Goal: Task Accomplishment & Management: Use online tool/utility

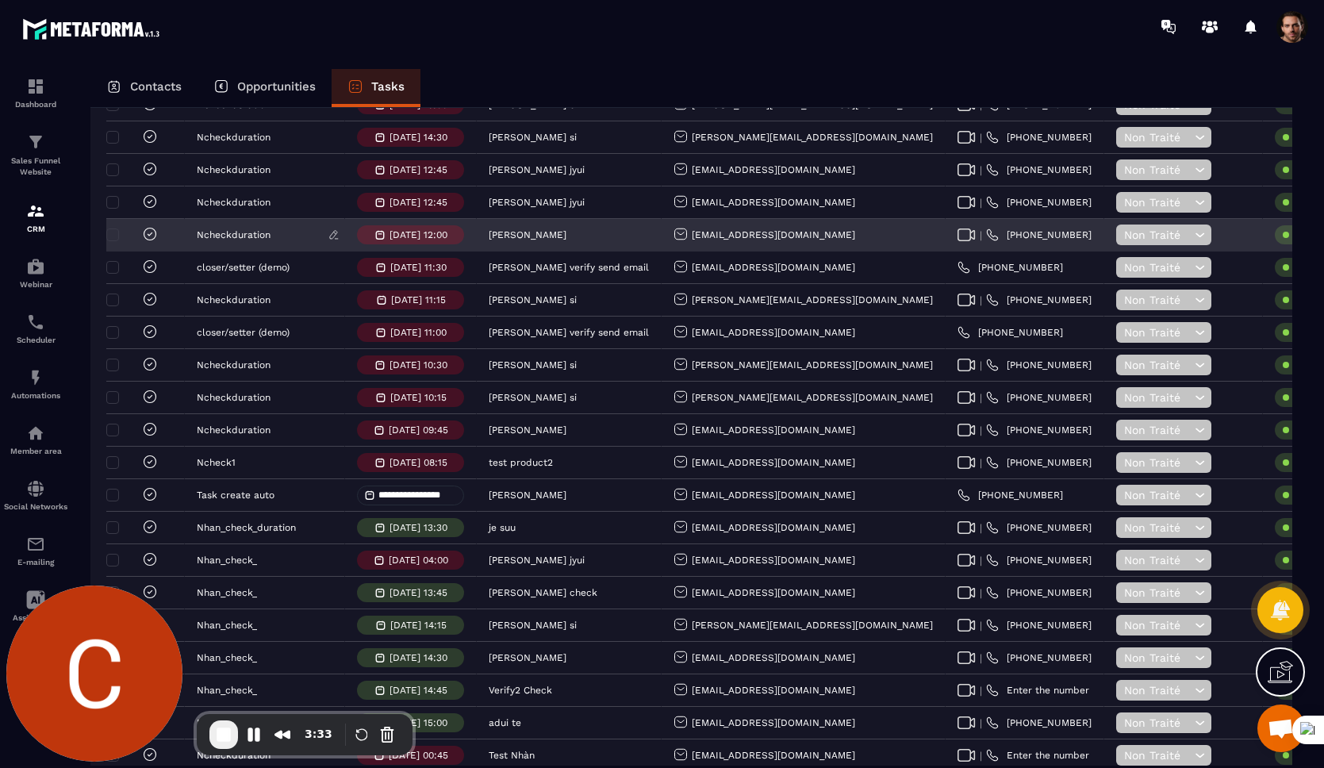
scroll to position [426, 0]
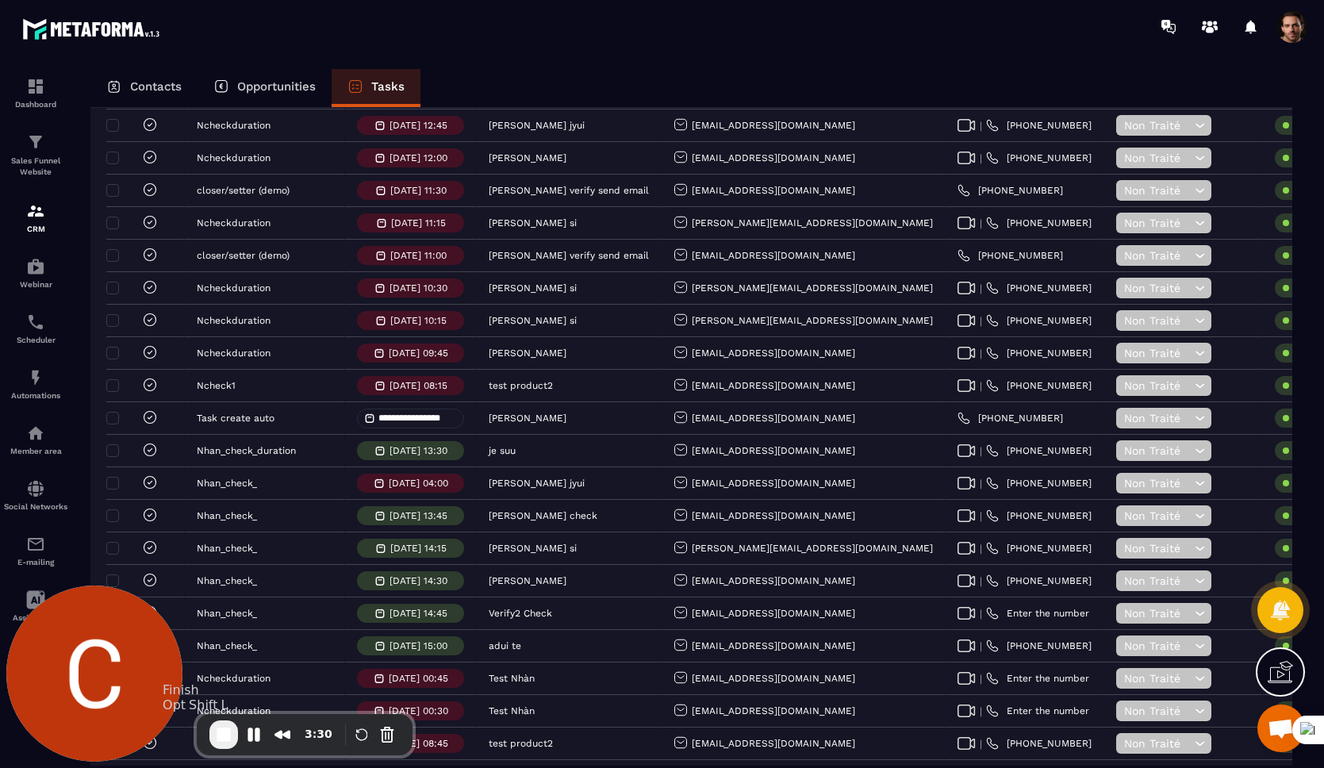
click at [226, 732] on span "End Recording" at bounding box center [223, 734] width 19 height 19
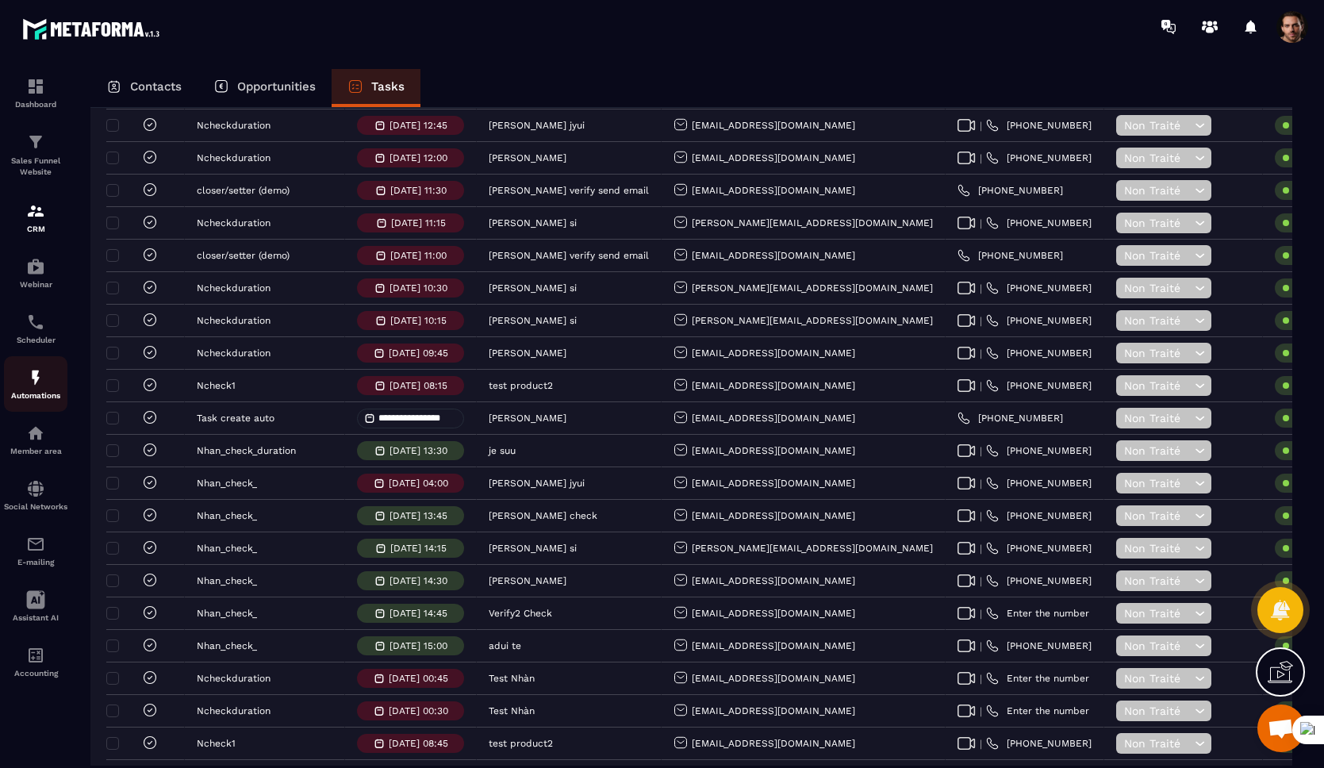
click at [48, 394] on p "Automations" at bounding box center [35, 395] width 63 height 9
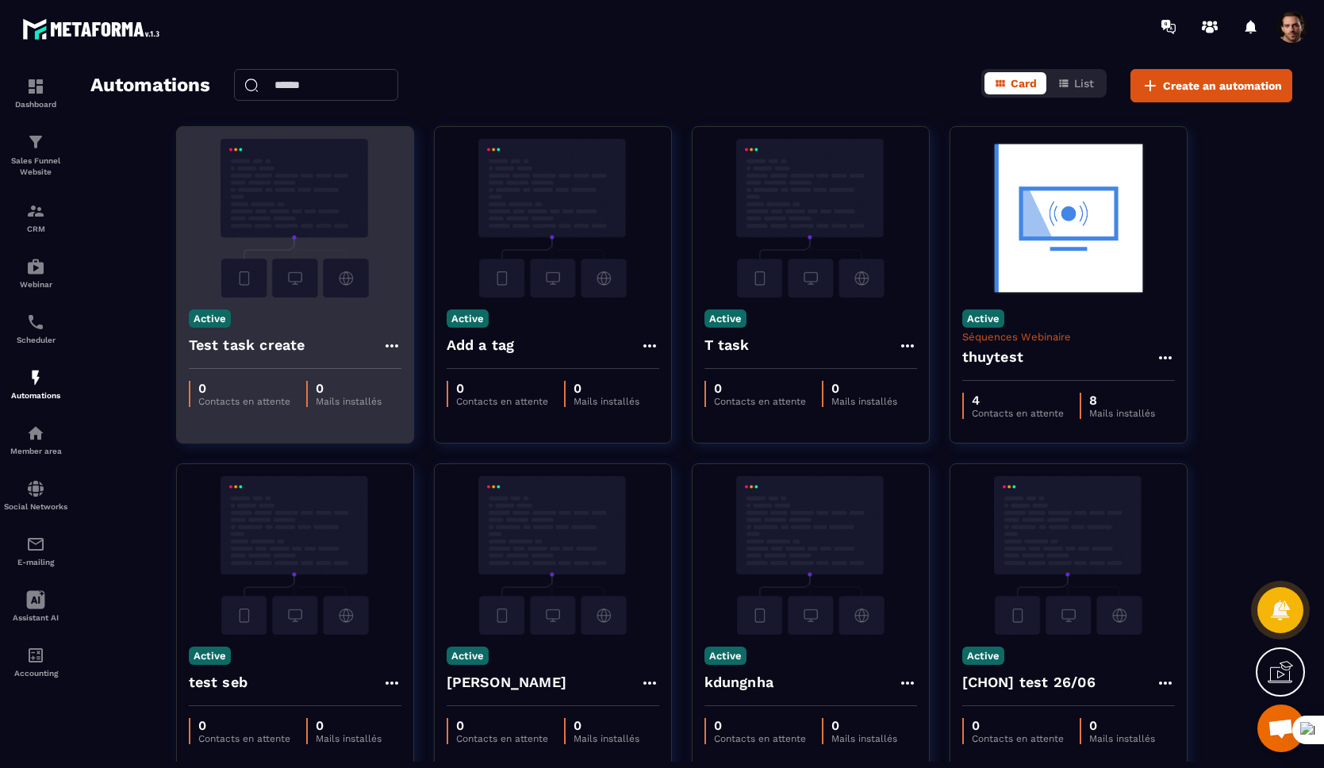
click at [279, 348] on h4 "Test task create" at bounding box center [247, 345] width 117 height 22
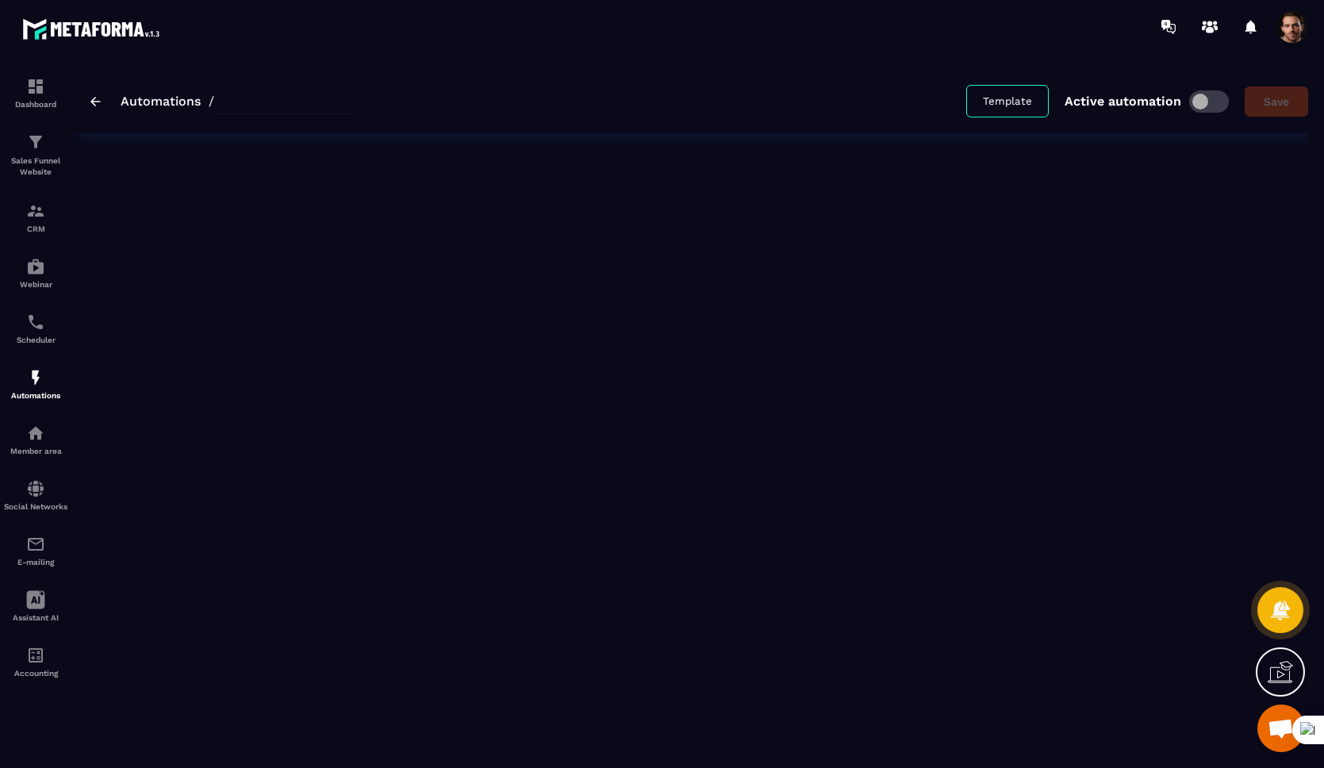
type input "**********"
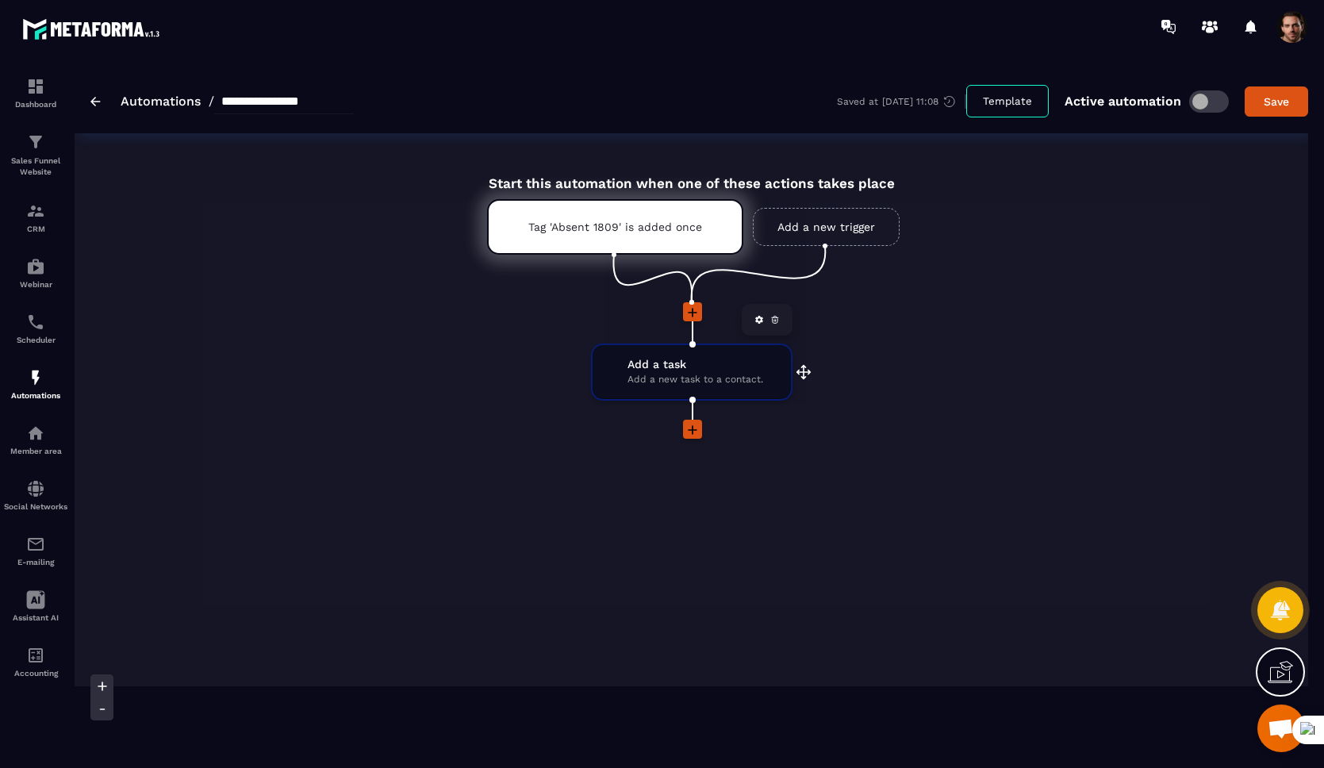
click at [621, 377] on div "Add a task Add a new task to a contact." at bounding box center [692, 372] width 144 height 30
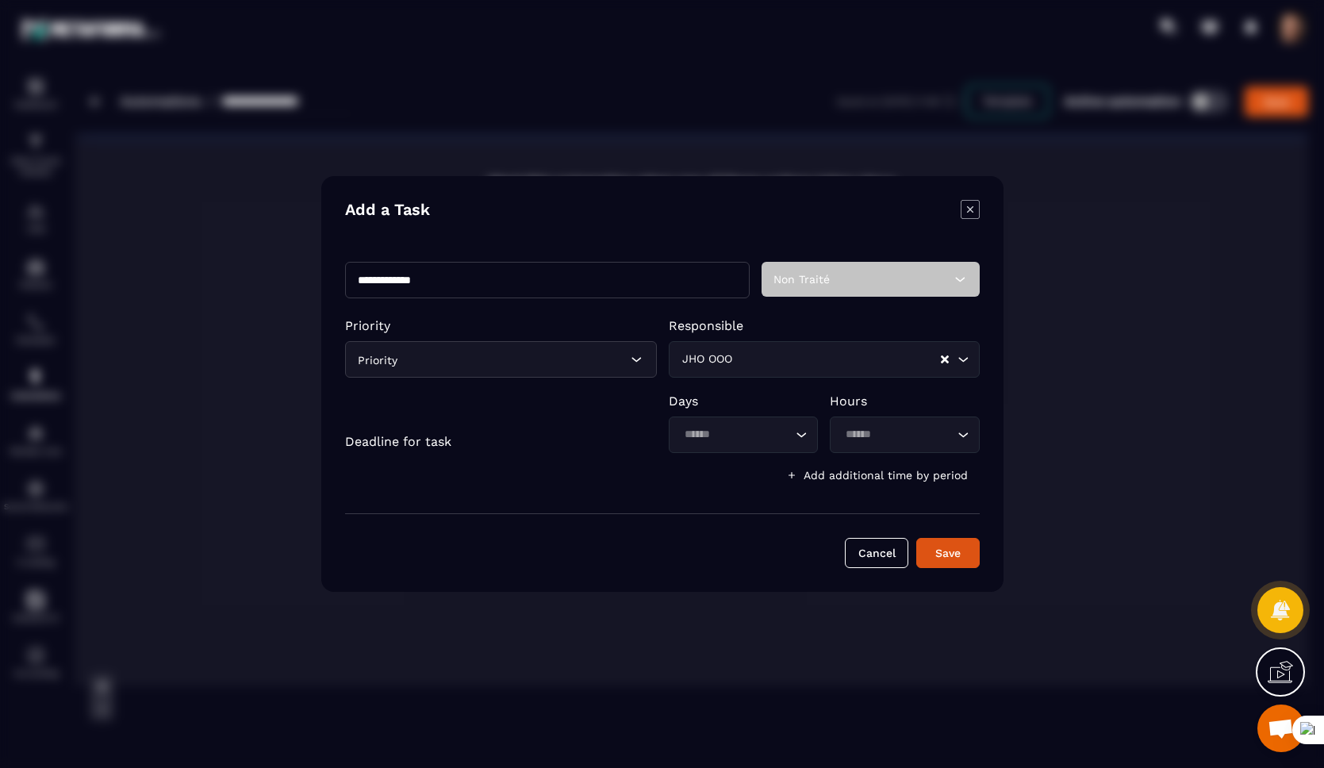
click at [969, 216] on icon "Modal window" at bounding box center [970, 209] width 19 height 19
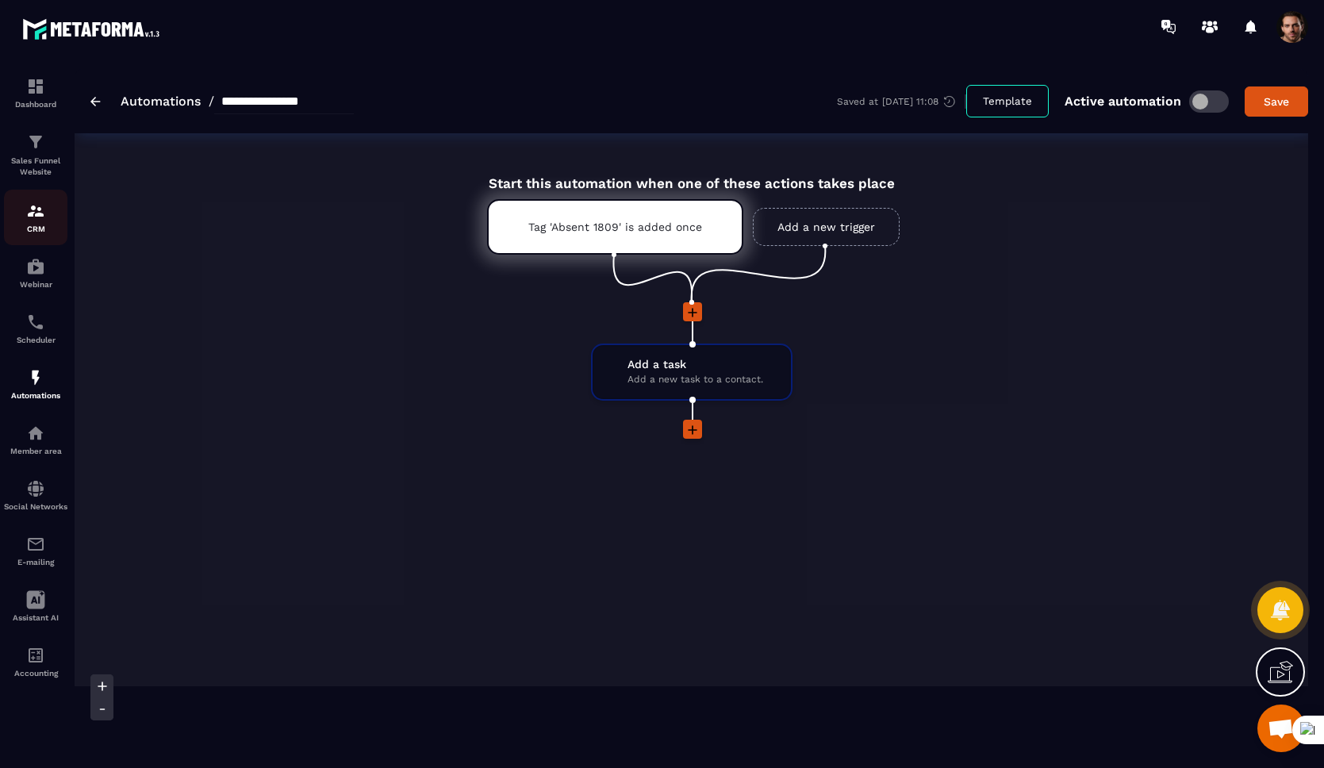
click at [35, 200] on link "CRM" at bounding box center [35, 218] width 63 height 56
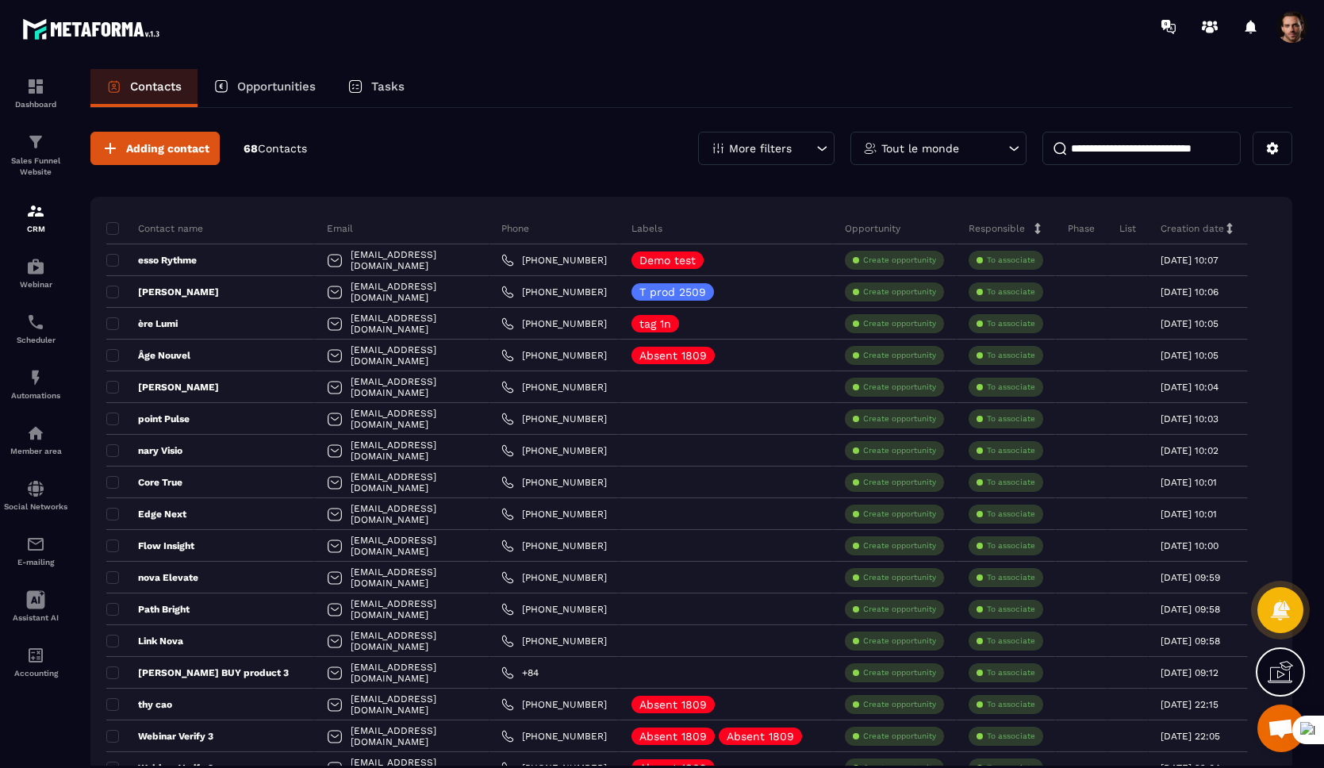
click at [379, 89] on p "Tasks" at bounding box center [387, 86] width 33 height 14
